Goal: Check status: Check status

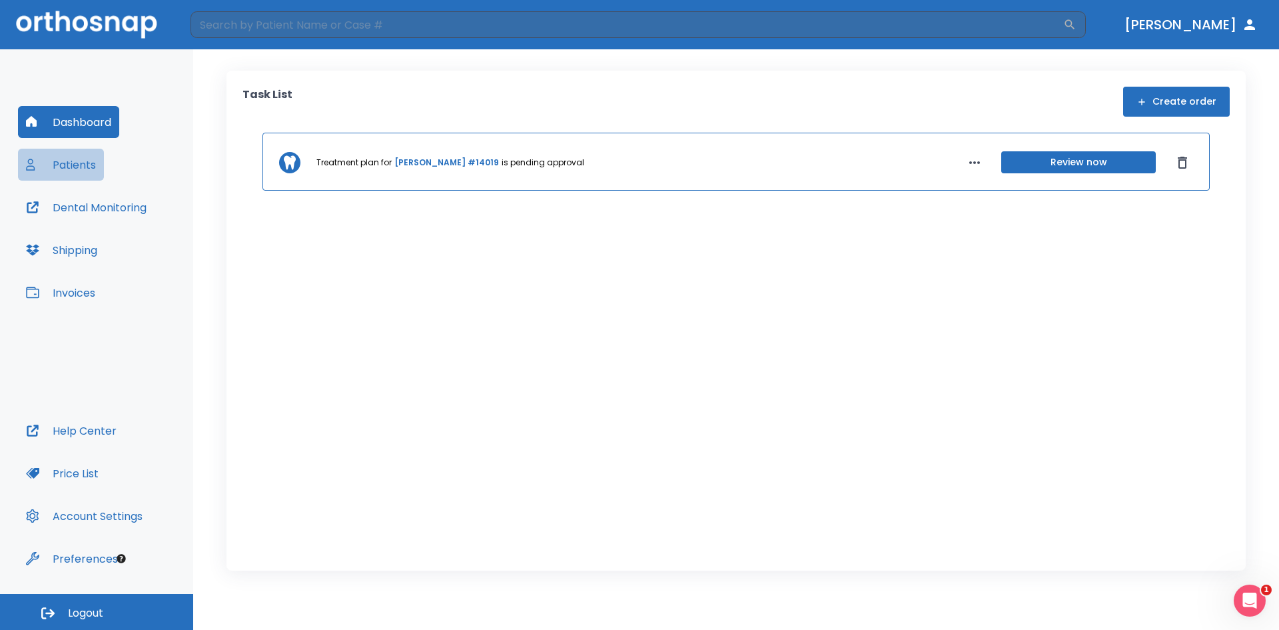
click at [81, 175] on button "Patients" at bounding box center [61, 165] width 86 height 32
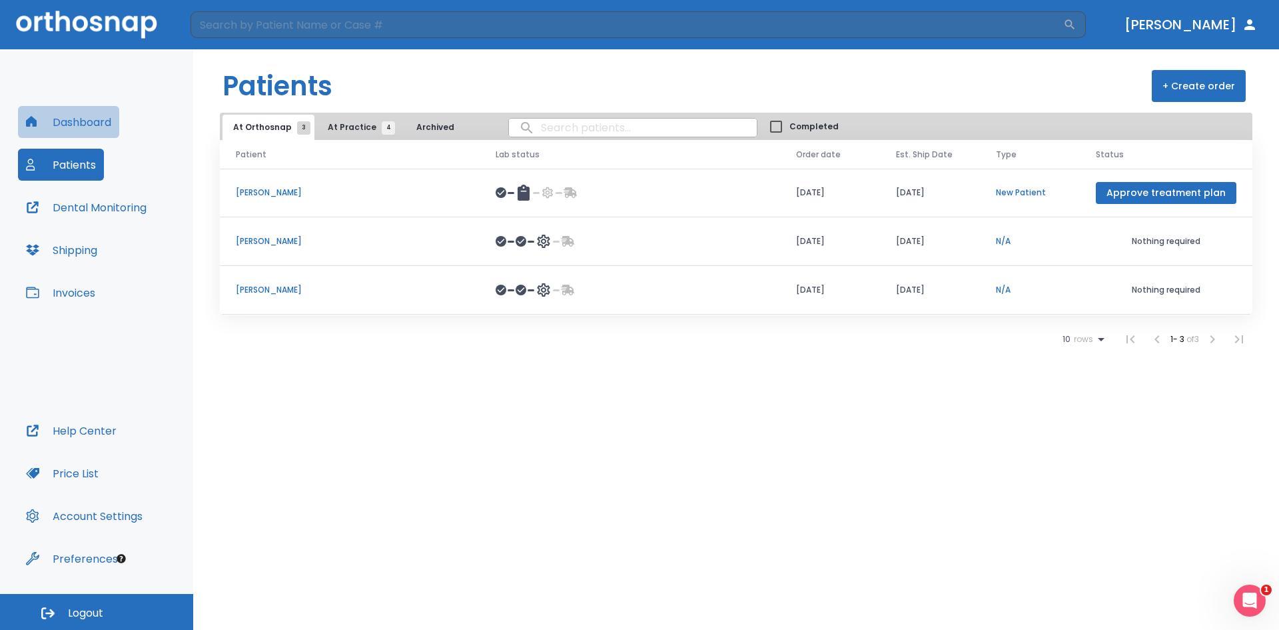
click at [80, 125] on button "Dashboard" at bounding box center [68, 122] width 101 height 32
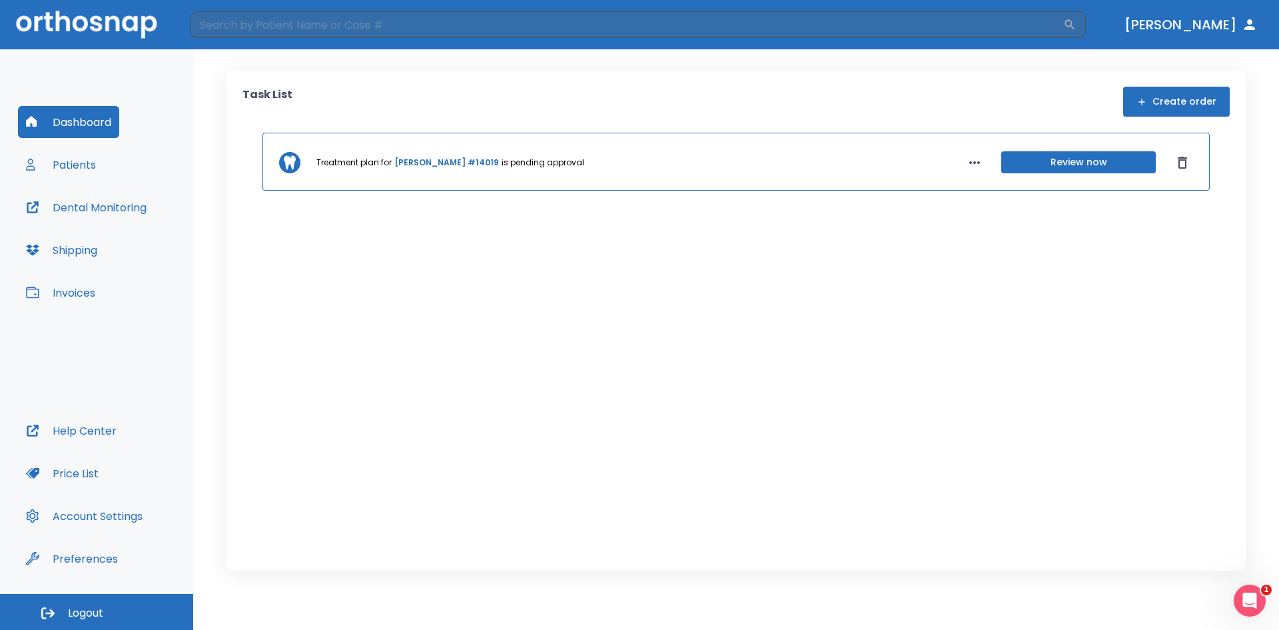
click at [77, 167] on button "Patients" at bounding box center [61, 165] width 86 height 32
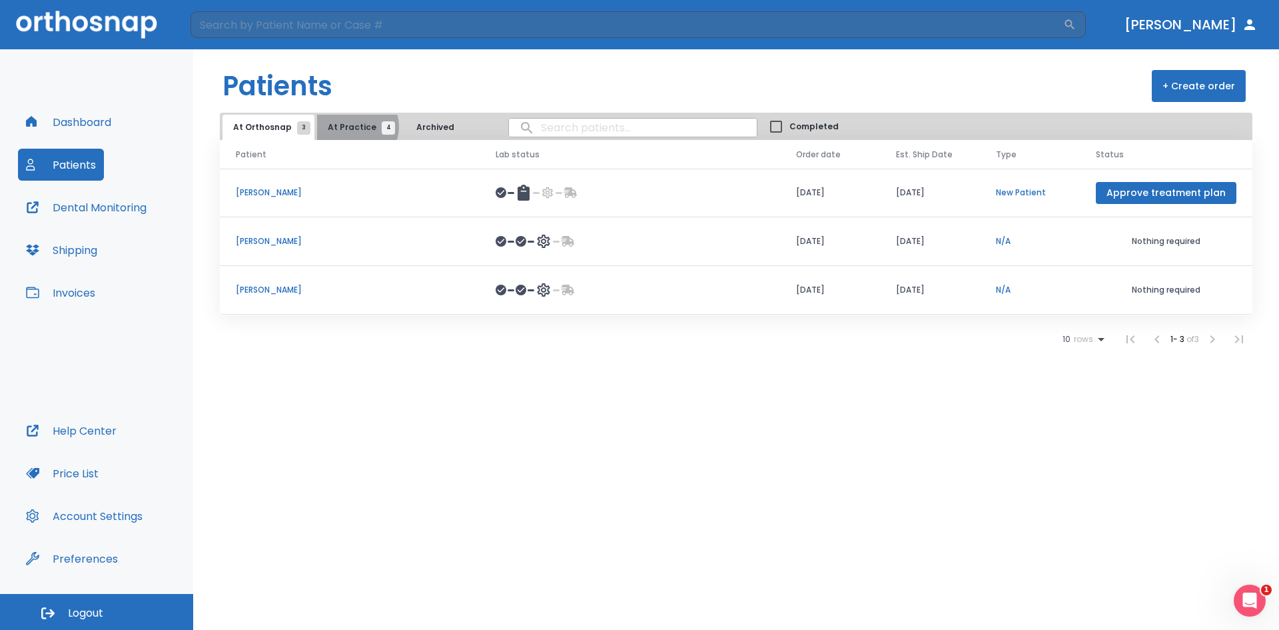
click at [352, 127] on span "At Practice 4" at bounding box center [358, 127] width 61 height 12
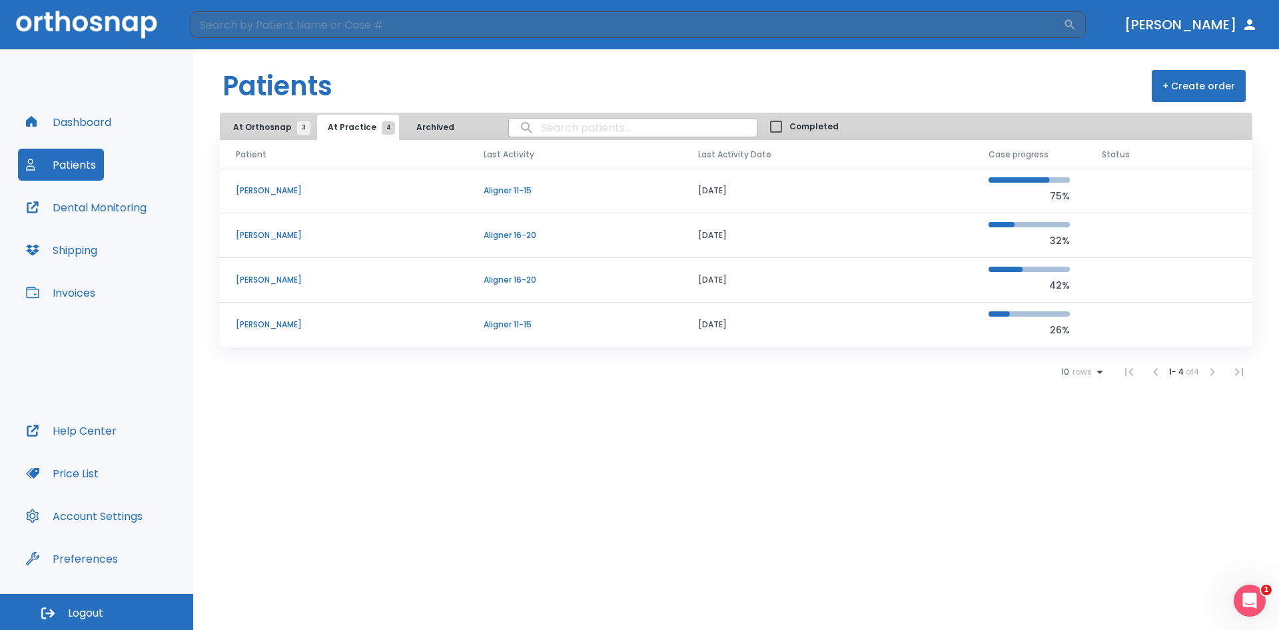
click at [295, 194] on p "[PERSON_NAME]" at bounding box center [344, 191] width 216 height 12
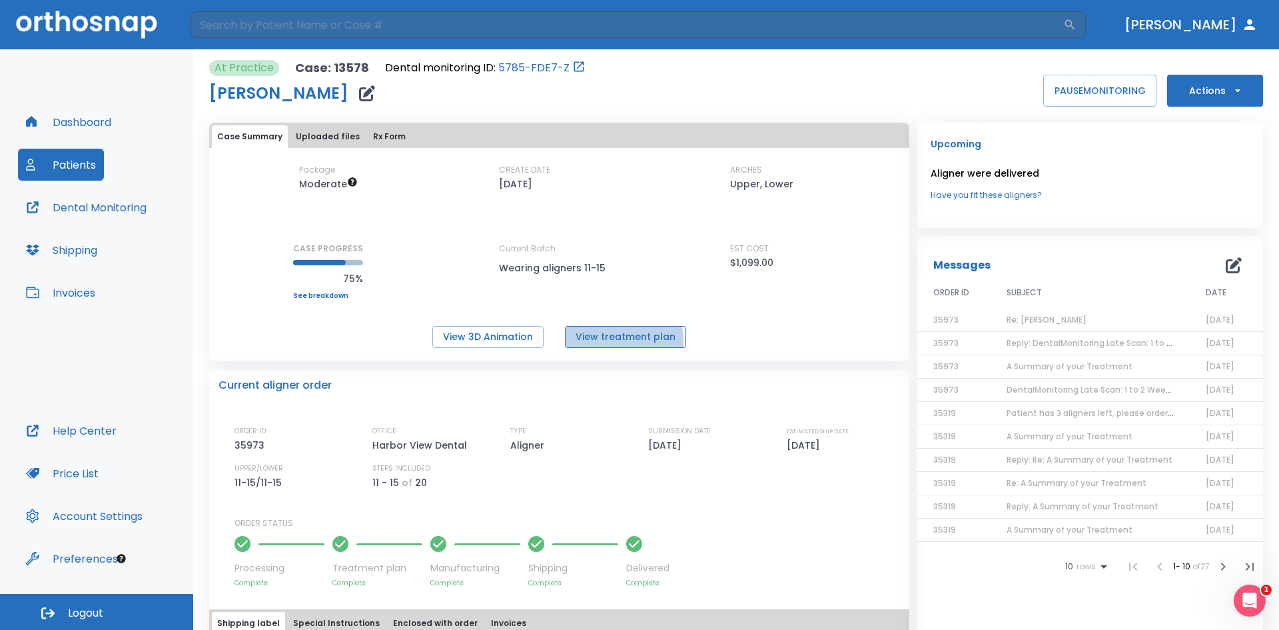
click at [600, 341] on button "View treatment plan" at bounding box center [625, 337] width 121 height 22
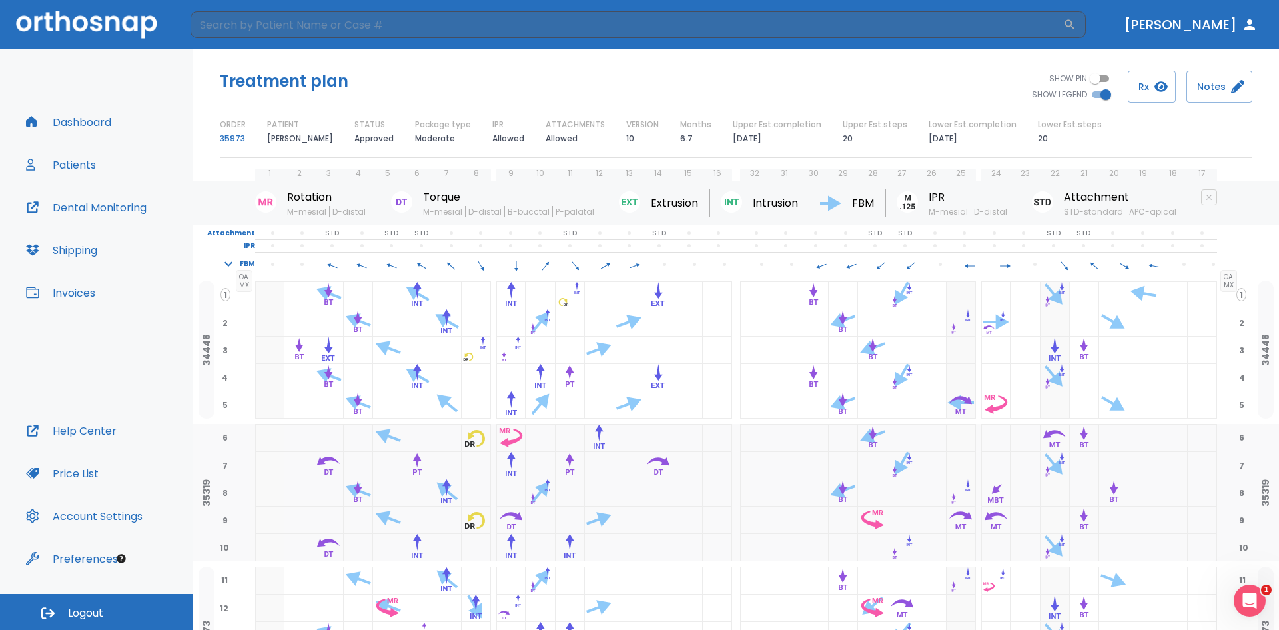
scroll to position [27, 0]
click at [63, 163] on button "Patients" at bounding box center [61, 165] width 86 height 32
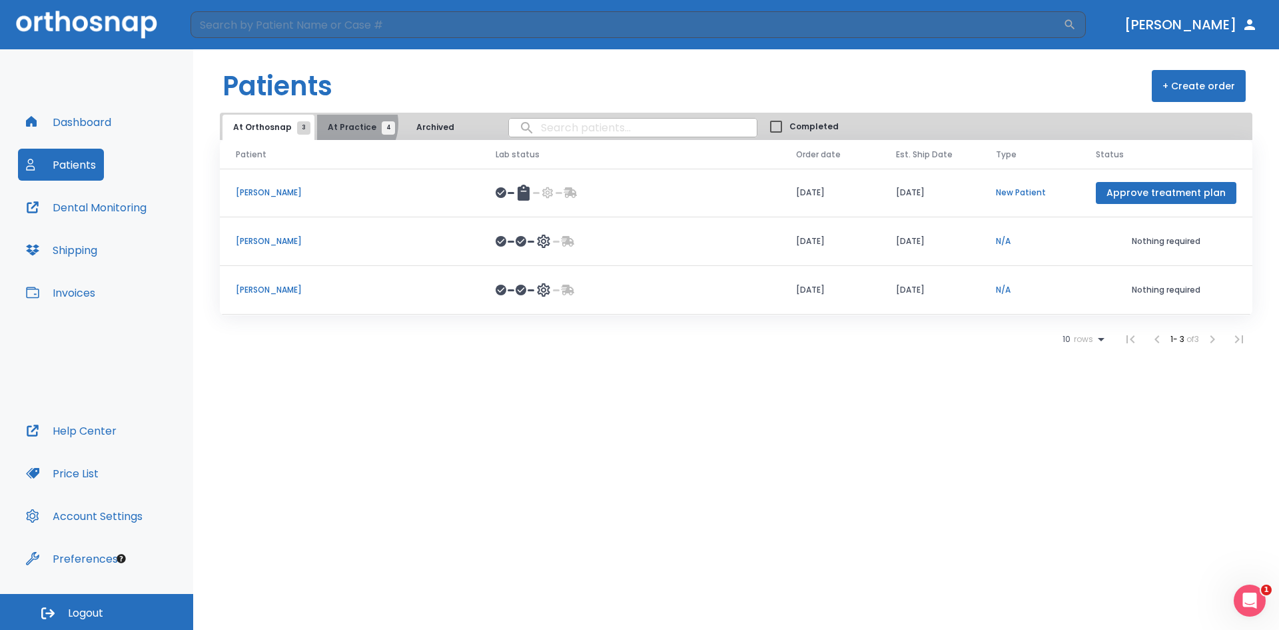
drag, startPoint x: 343, startPoint y: 123, endPoint x: 341, endPoint y: 140, distance: 16.8
click at [343, 124] on span "At Practice 4" at bounding box center [358, 127] width 61 height 12
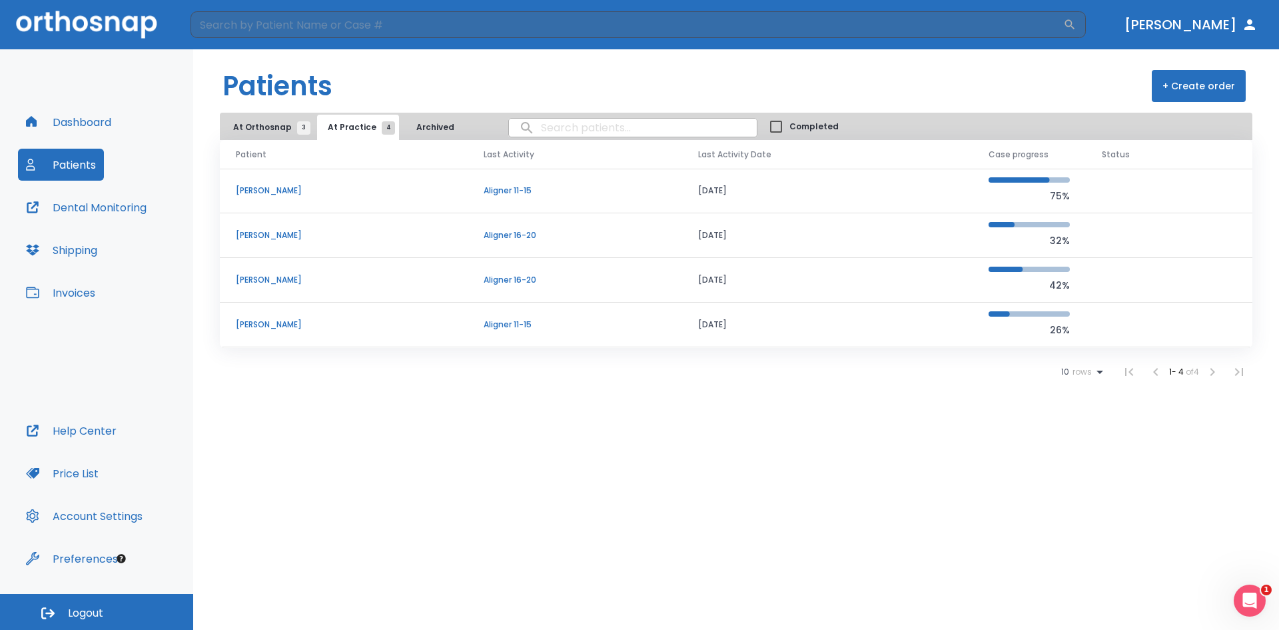
click at [271, 194] on p "[PERSON_NAME]" at bounding box center [344, 191] width 216 height 12
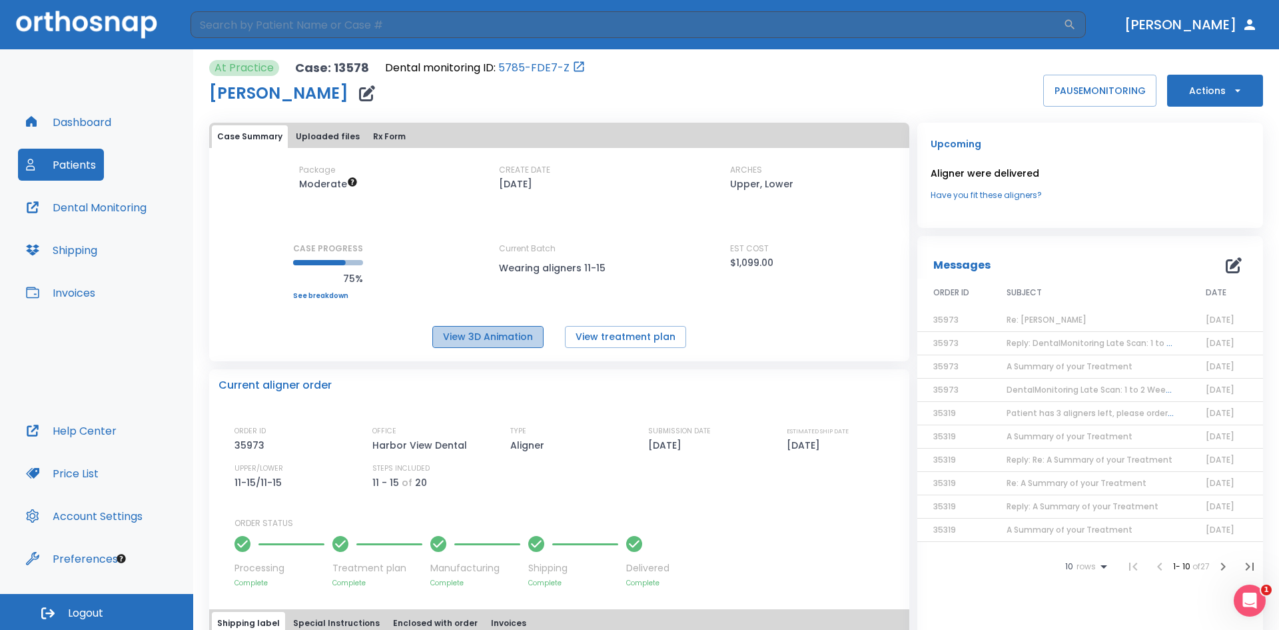
click at [520, 329] on button "View 3D Animation" at bounding box center [487, 337] width 111 height 22
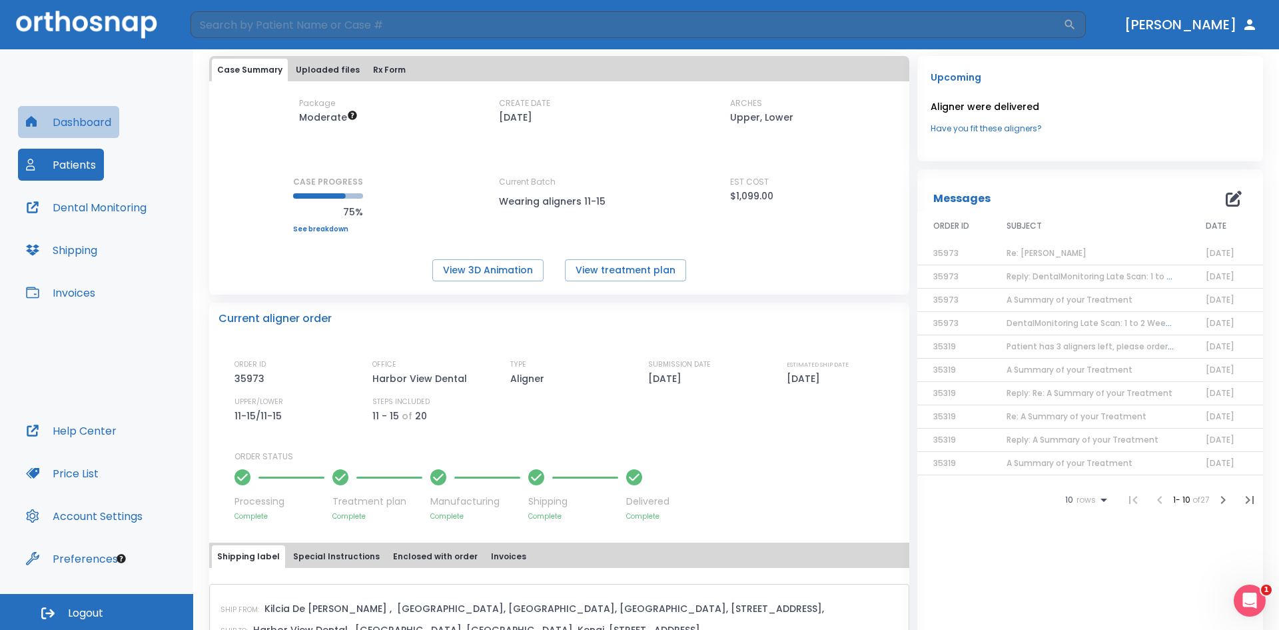
click at [103, 122] on button "Dashboard" at bounding box center [68, 122] width 101 height 32
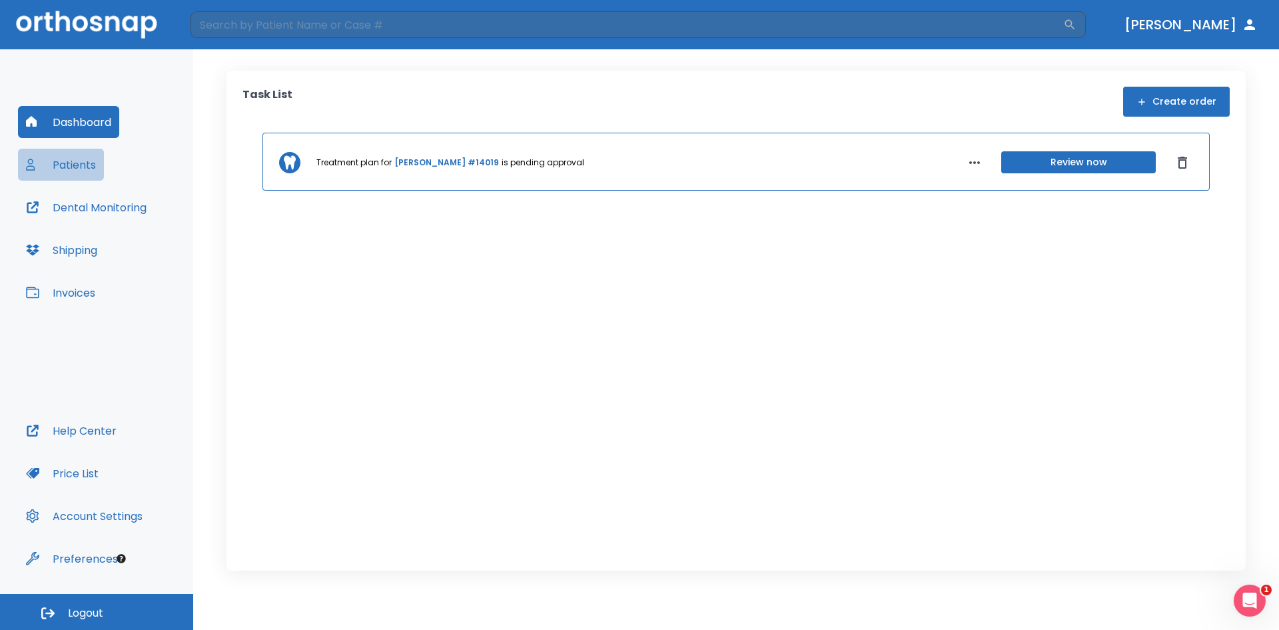
click at [84, 165] on button "Patients" at bounding box center [61, 165] width 86 height 32
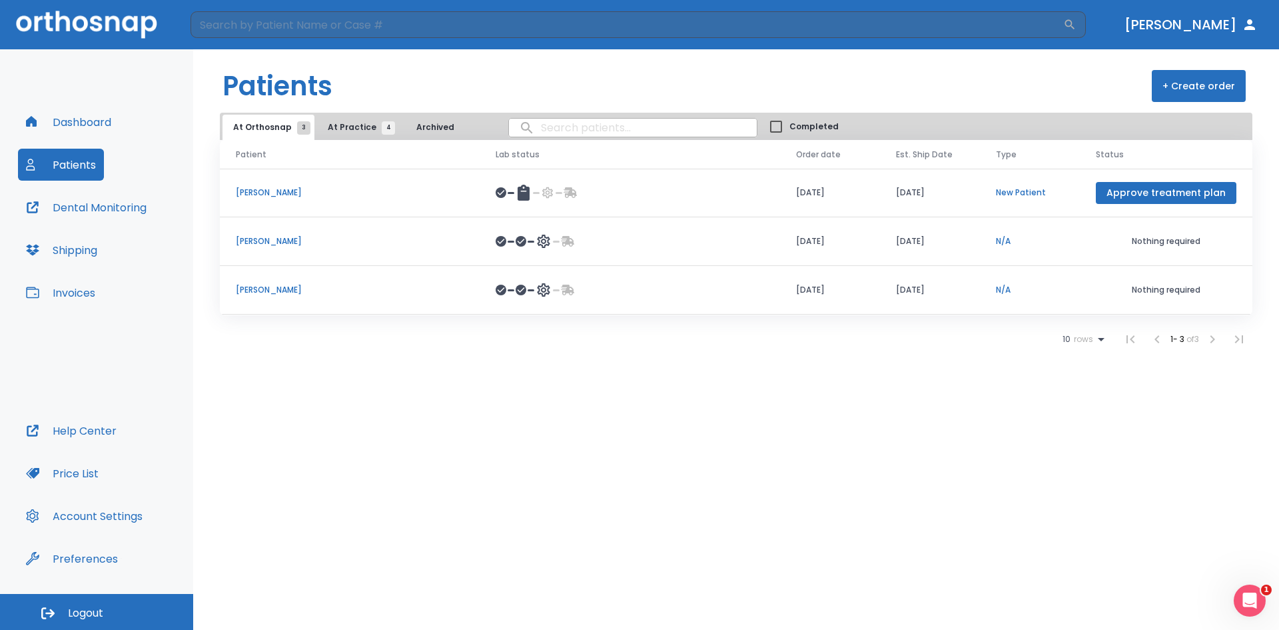
click at [75, 125] on button "Dashboard" at bounding box center [68, 122] width 101 height 32
